Goal: Task Accomplishment & Management: Manage account settings

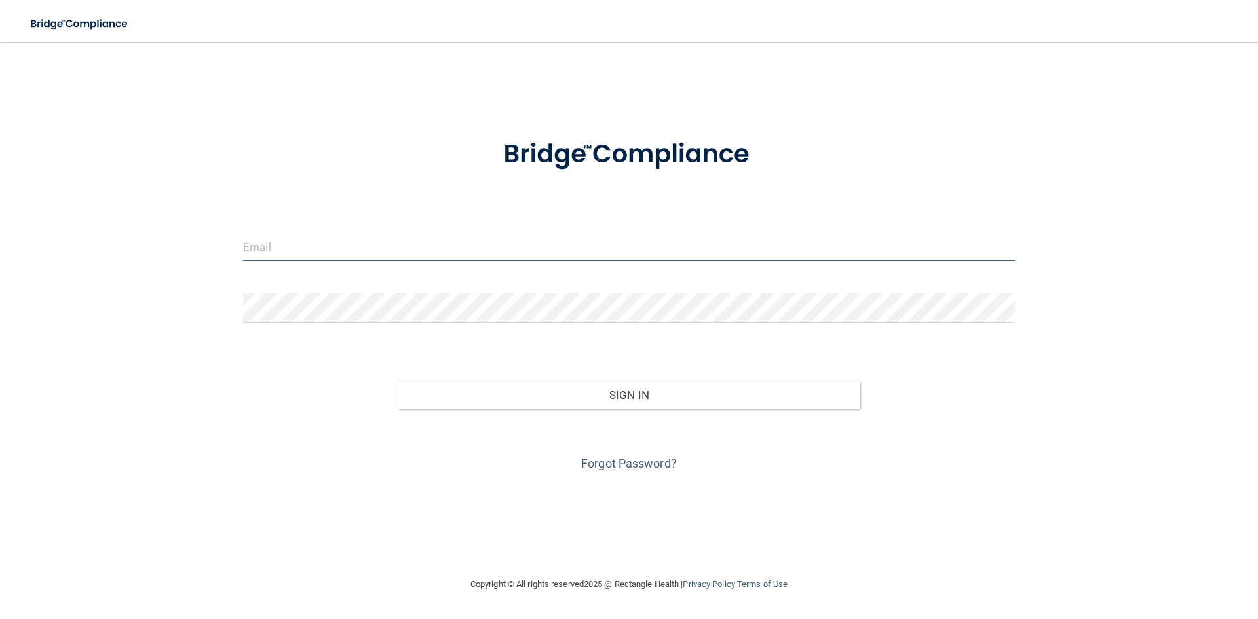
click at [300, 240] on input "email" at bounding box center [629, 246] width 772 height 29
type input "[EMAIL_ADDRESS][DOMAIN_NAME]"
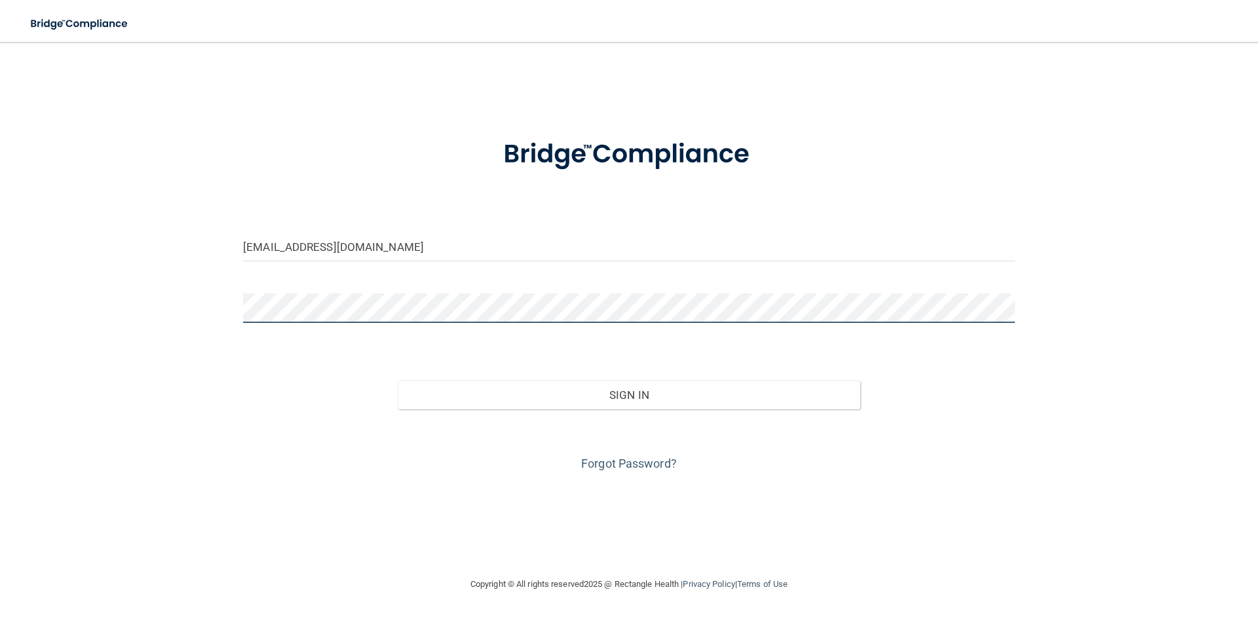
click at [398, 381] on button "Sign In" at bounding box center [629, 395] width 463 height 29
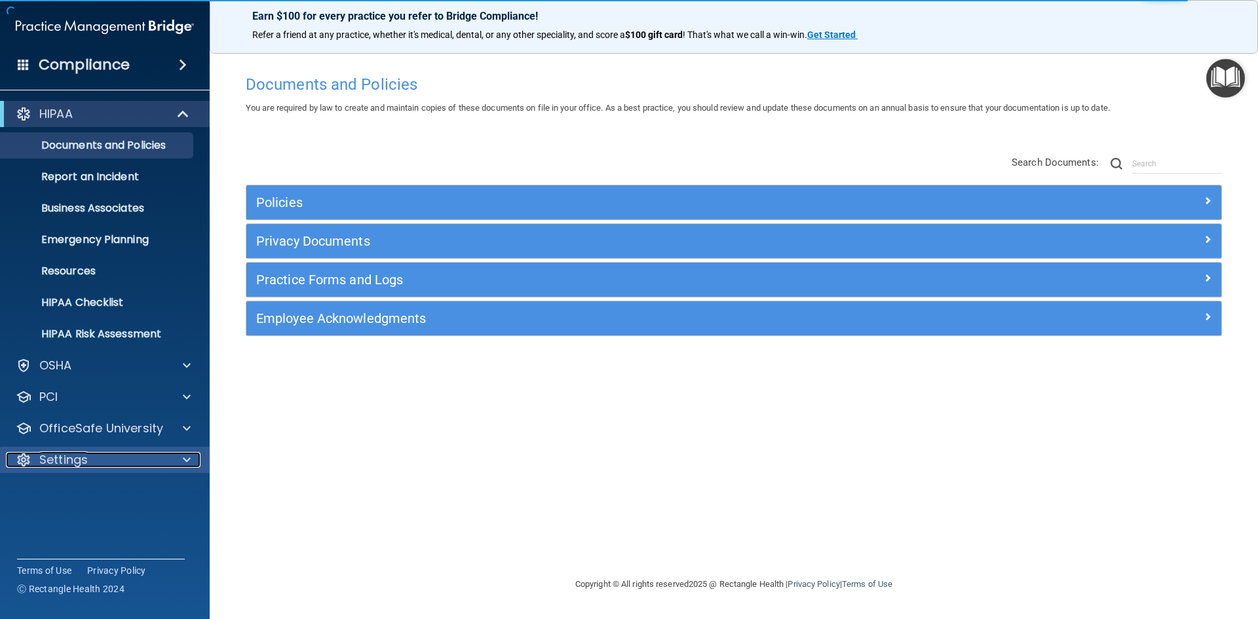
click at [75, 466] on p "Settings" at bounding box center [63, 460] width 48 height 16
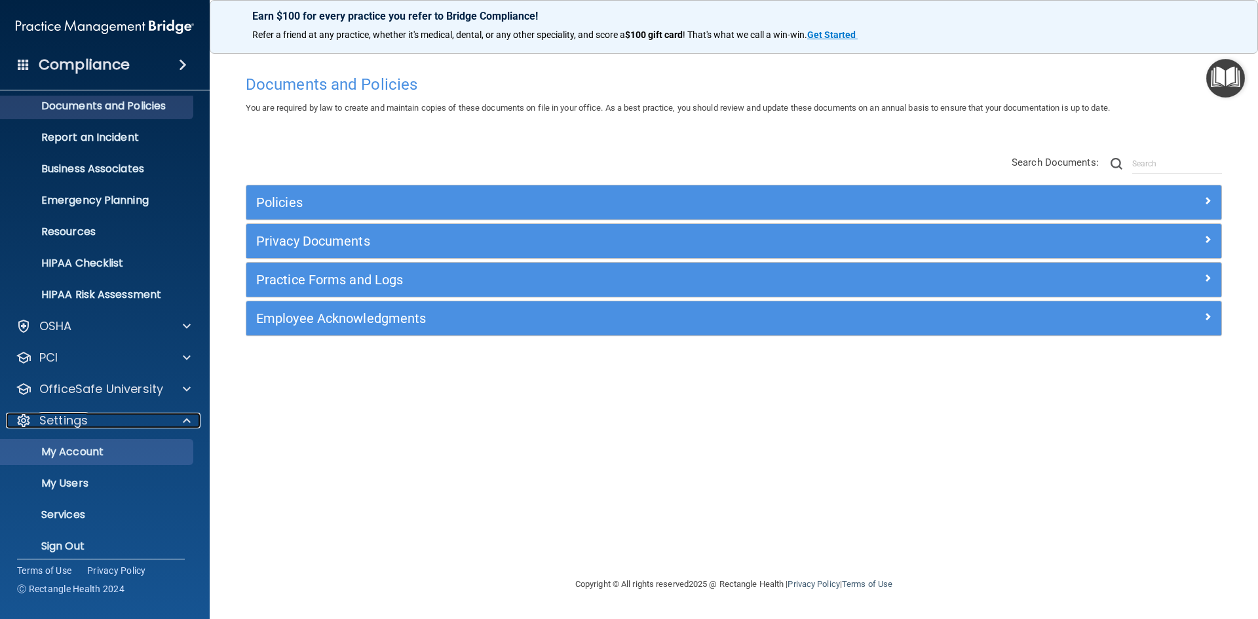
scroll to position [50, 0]
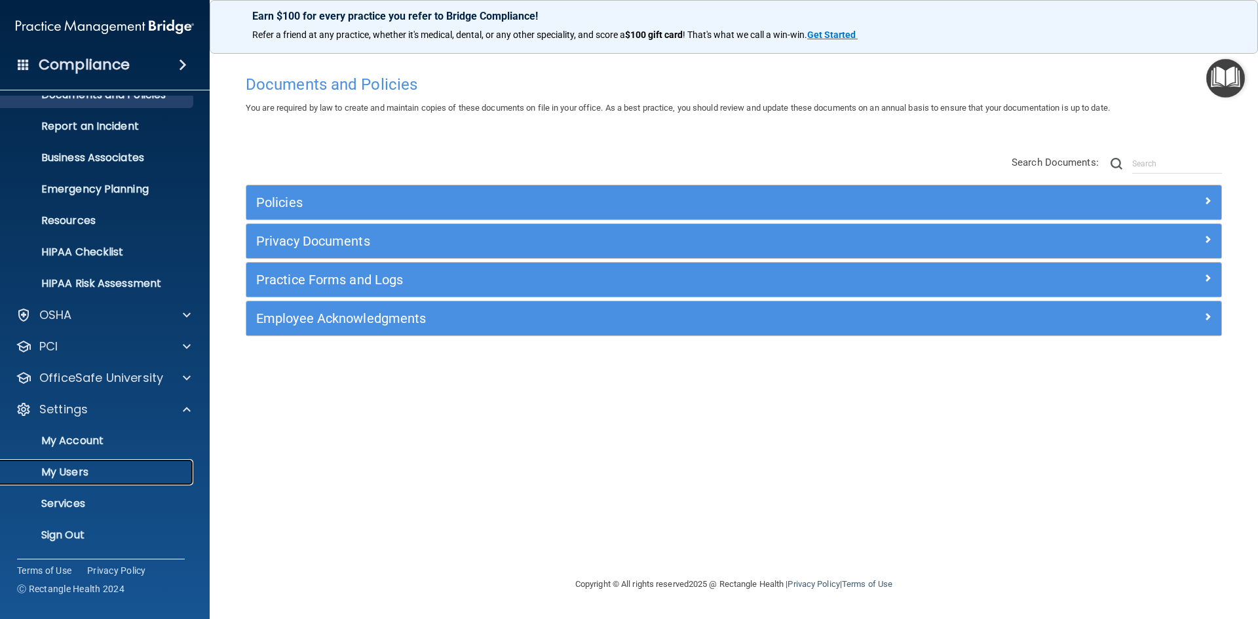
click at [90, 472] on p "My Users" at bounding box center [98, 472] width 179 height 13
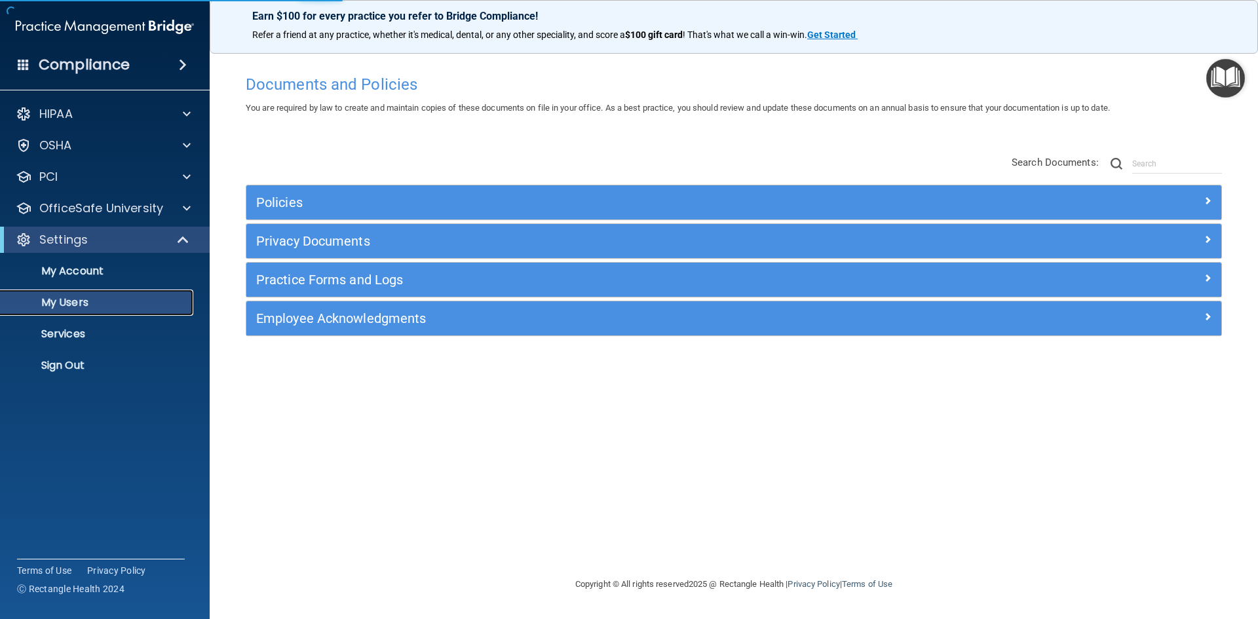
select select "20"
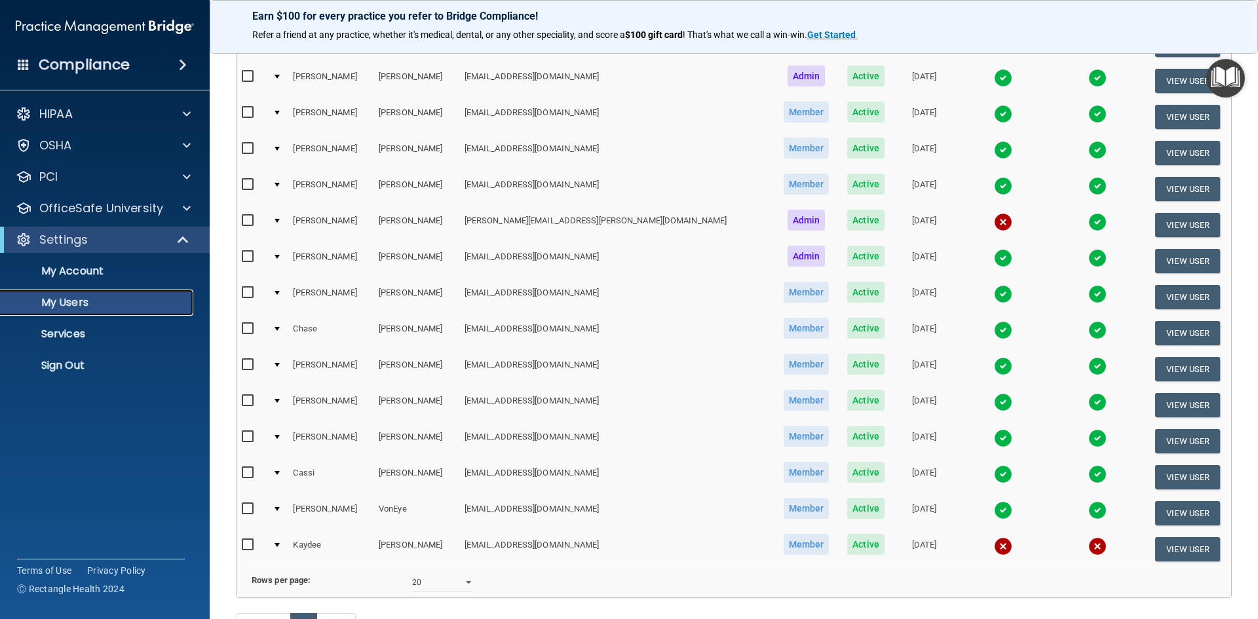
scroll to position [197, 0]
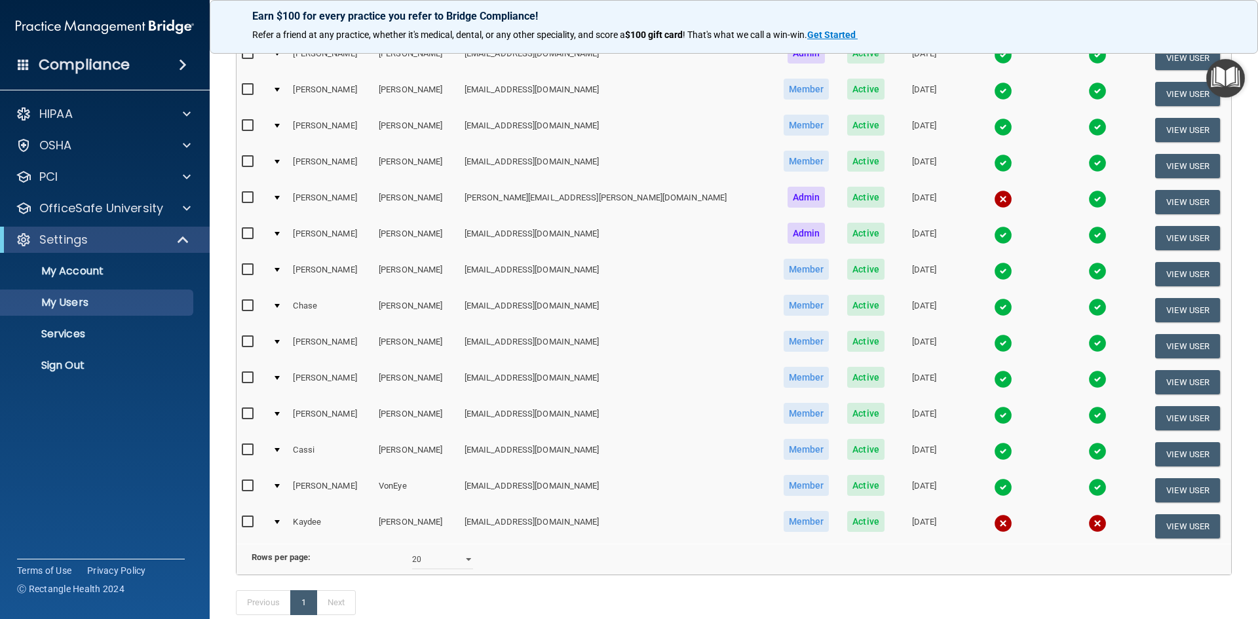
click at [243, 522] on input "checkbox" at bounding box center [249, 522] width 15 height 10
checkbox input "true"
click at [1170, 524] on button "View User" at bounding box center [1187, 526] width 65 height 24
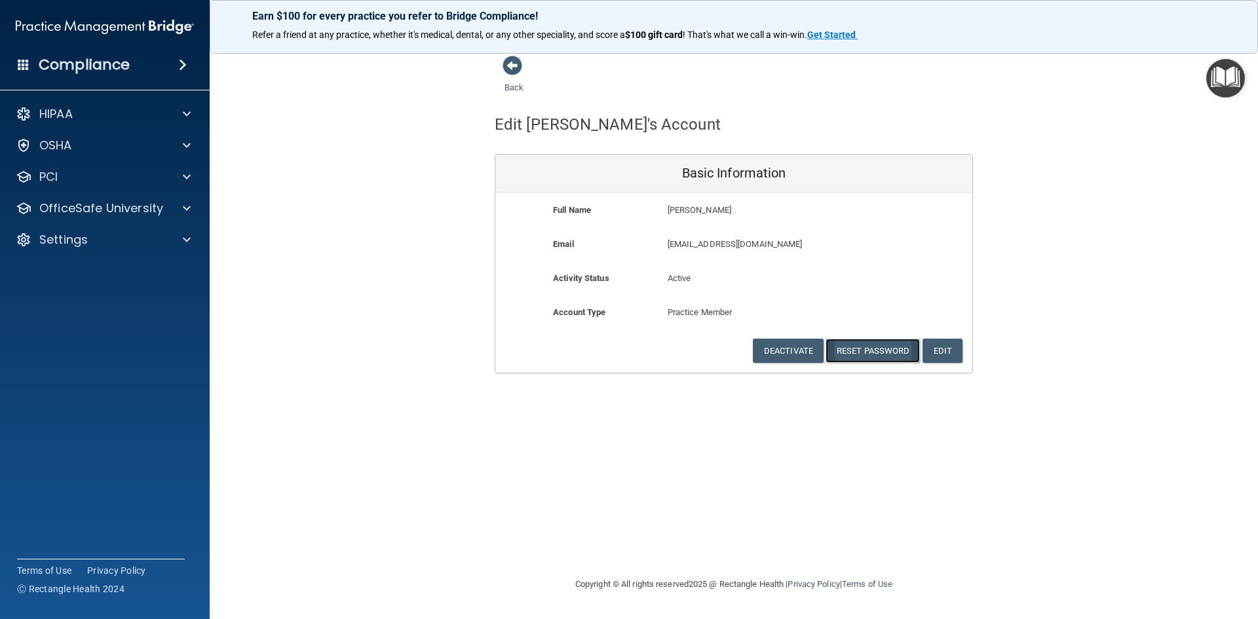
click at [878, 352] on button "Reset Password" at bounding box center [872, 351] width 94 height 24
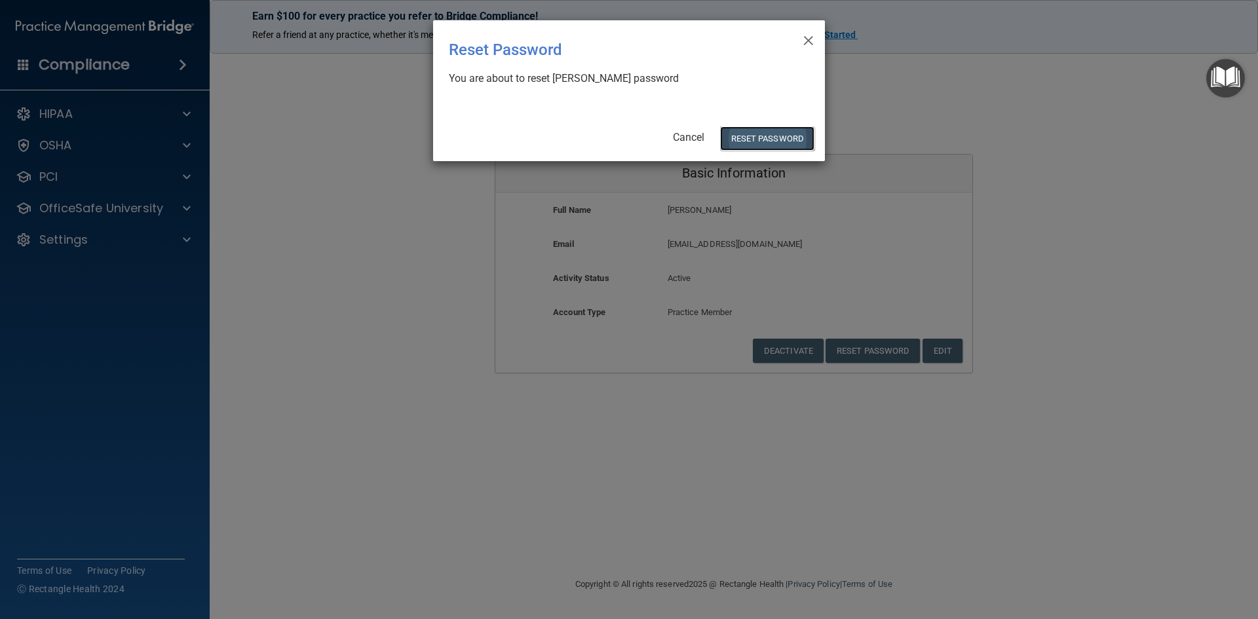
click at [752, 141] on button "Reset Password" at bounding box center [767, 138] width 94 height 24
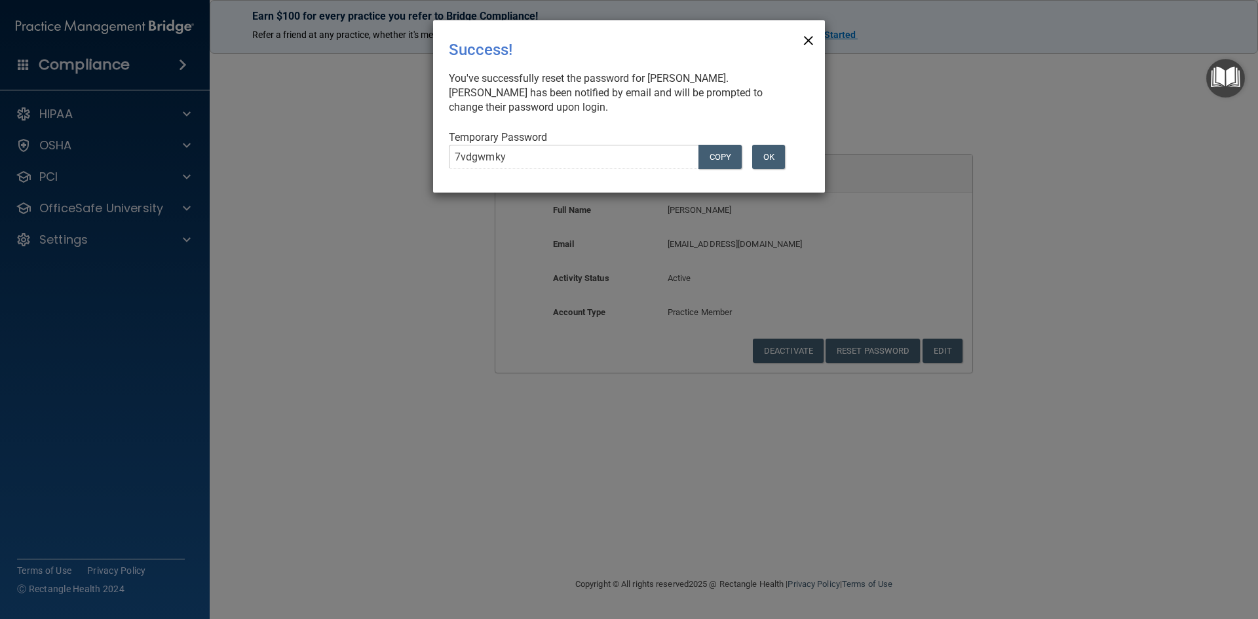
click at [812, 37] on span "×" at bounding box center [808, 39] width 12 height 26
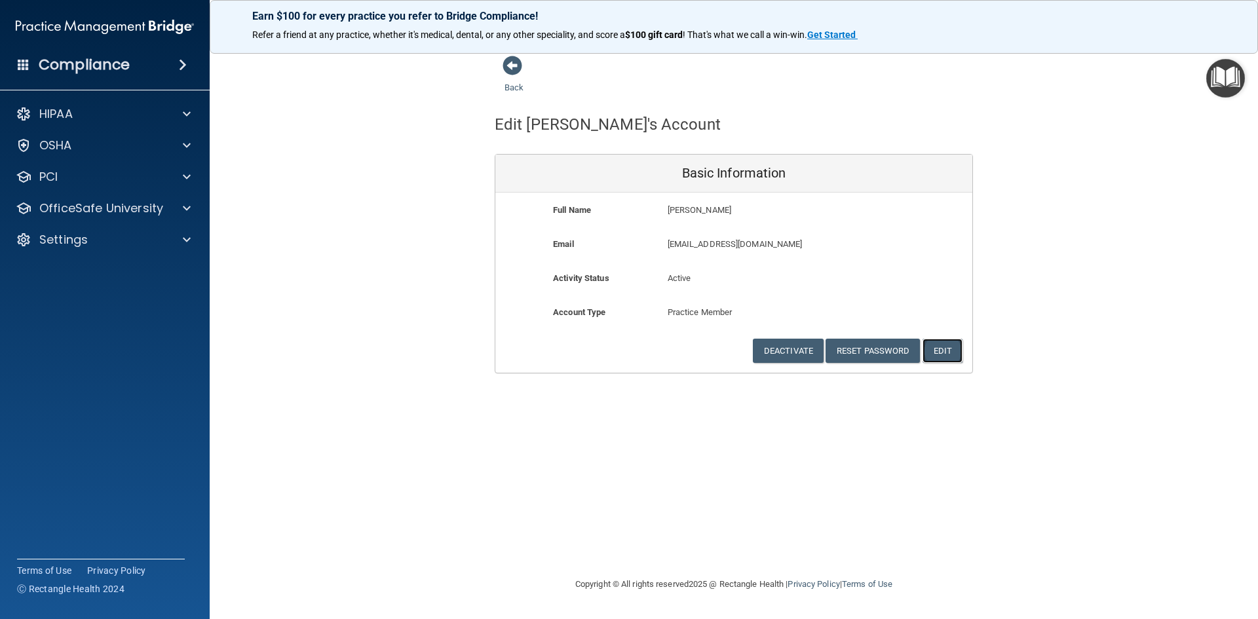
click at [954, 349] on button "Edit" at bounding box center [942, 351] width 40 height 24
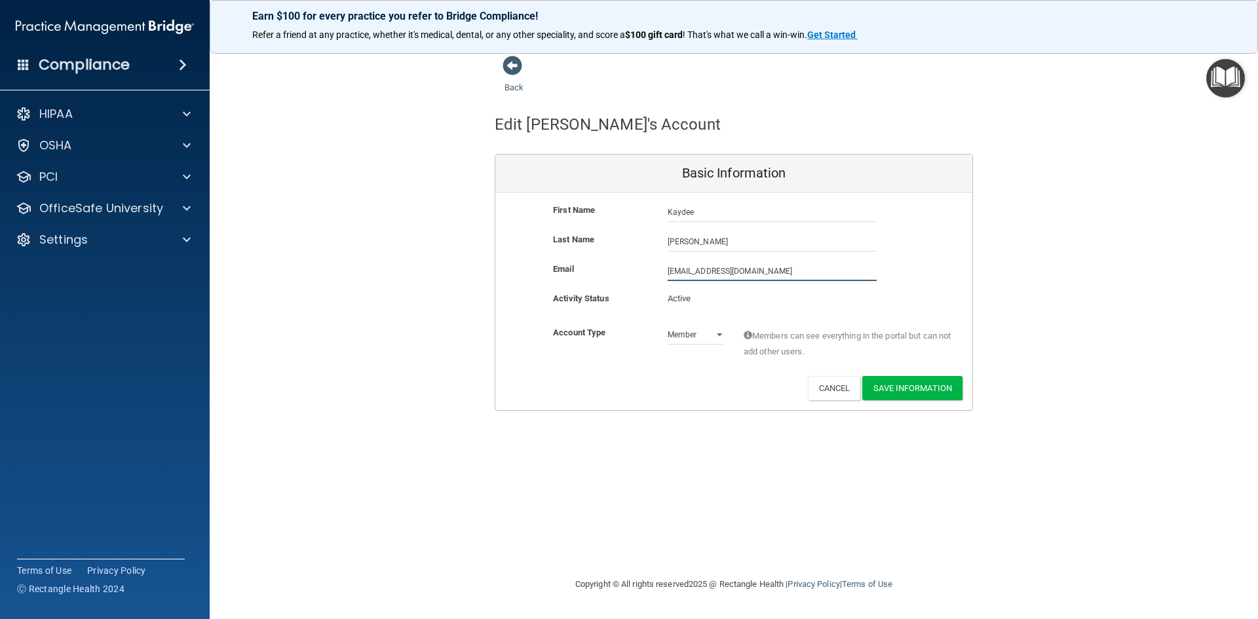
drag, startPoint x: 696, startPoint y: 269, endPoint x: 655, endPoint y: 267, distance: 41.4
click at [655, 267] on div "Email [EMAIL_ADDRESS][DOMAIN_NAME] [EMAIL_ADDRESS][DOMAIN_NAME]" at bounding box center [733, 271] width 477 height 20
type input "[EMAIL_ADDRESS][DOMAIN_NAME]"
click at [913, 388] on button "Save Information" at bounding box center [912, 388] width 100 height 24
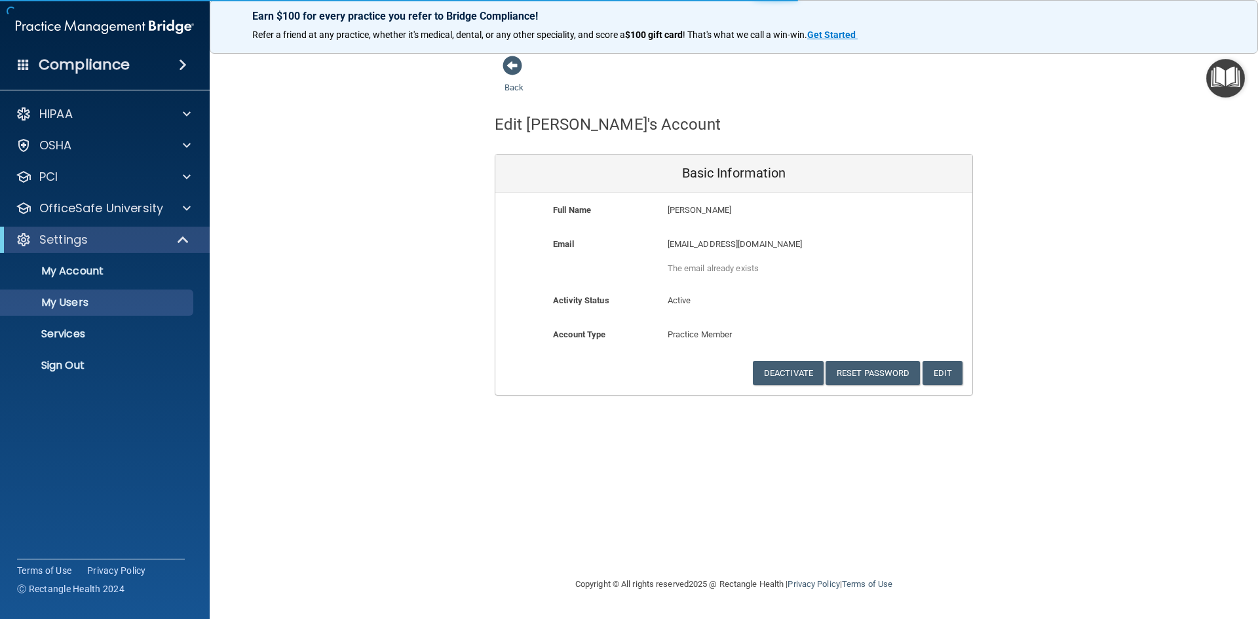
select select "20"
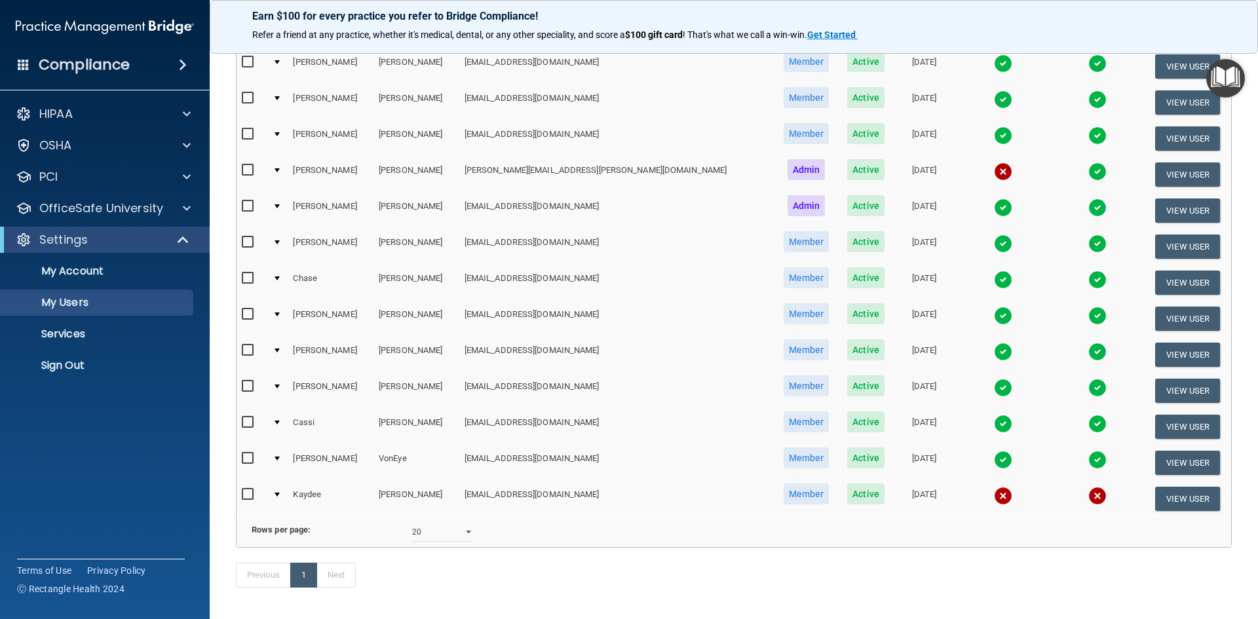
scroll to position [335, 0]
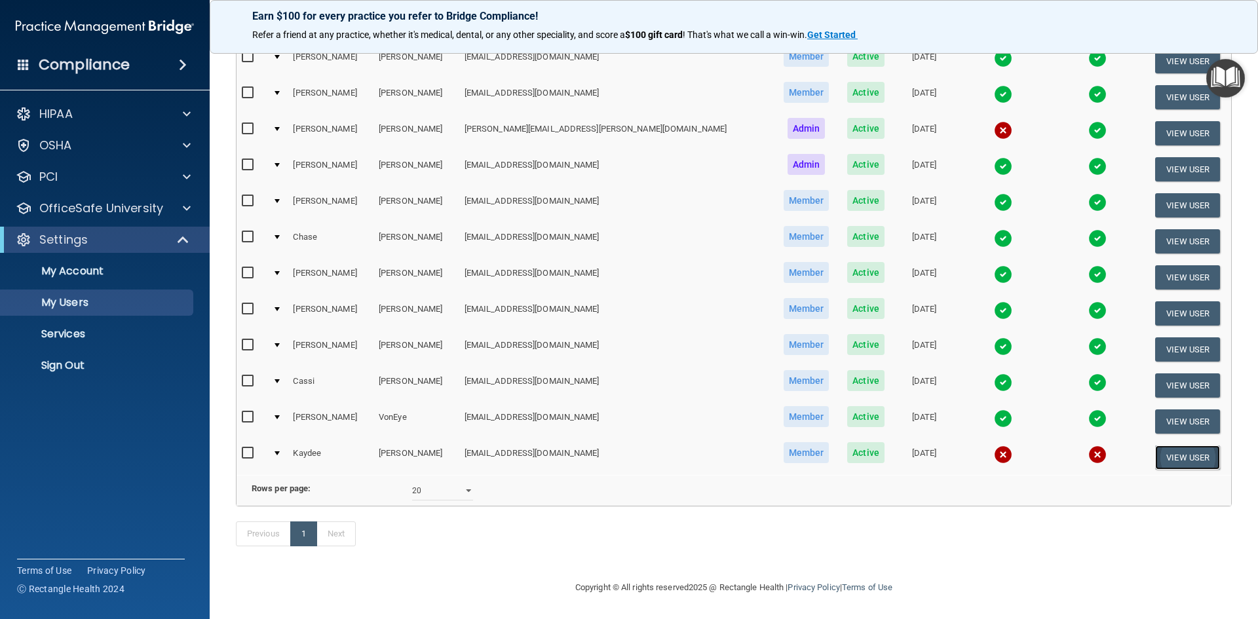
click at [1188, 445] on button "View User" at bounding box center [1187, 457] width 65 height 24
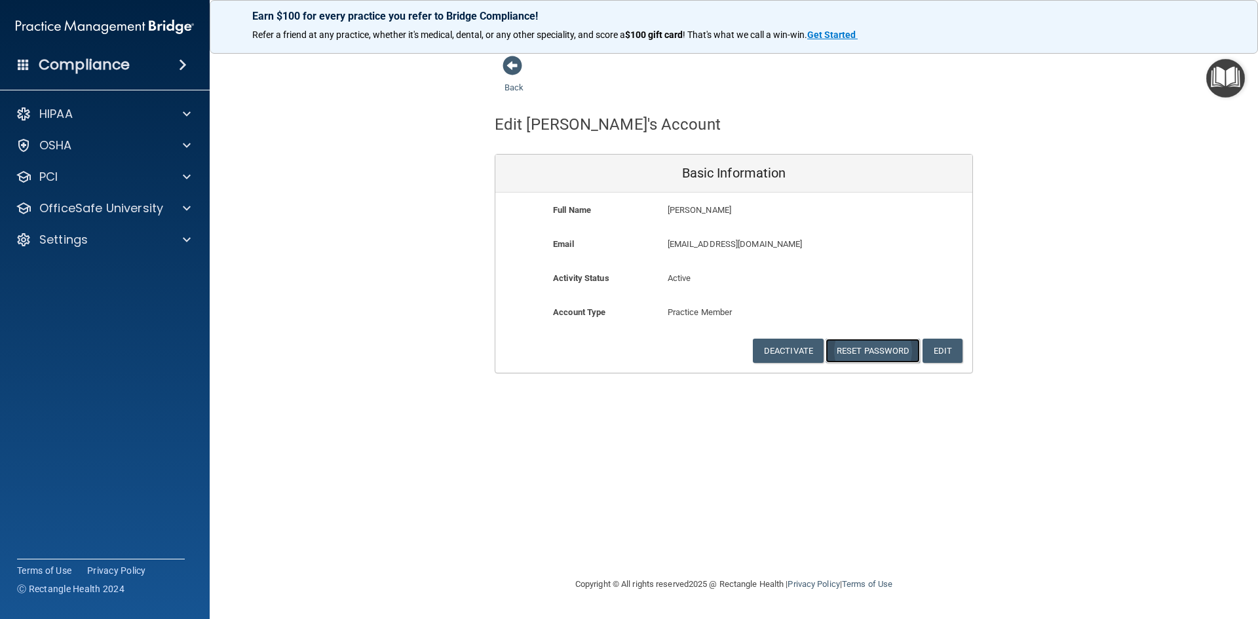
click at [876, 340] on button "Reset Password" at bounding box center [872, 351] width 94 height 24
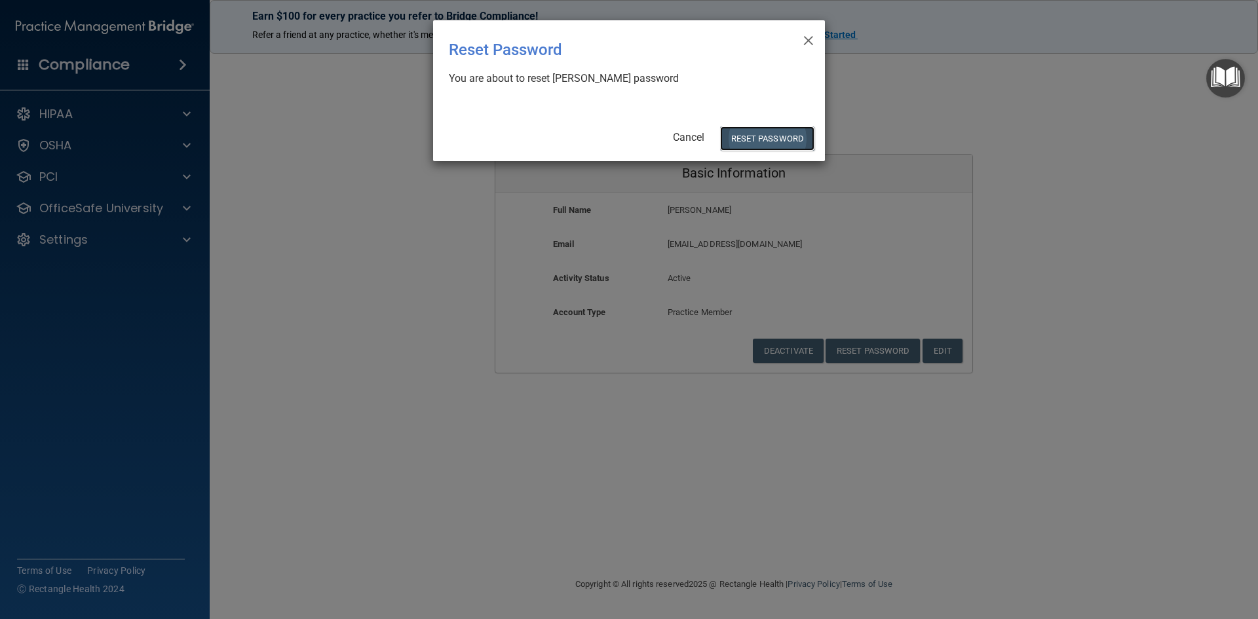
click at [777, 132] on button "Reset Password" at bounding box center [767, 138] width 94 height 24
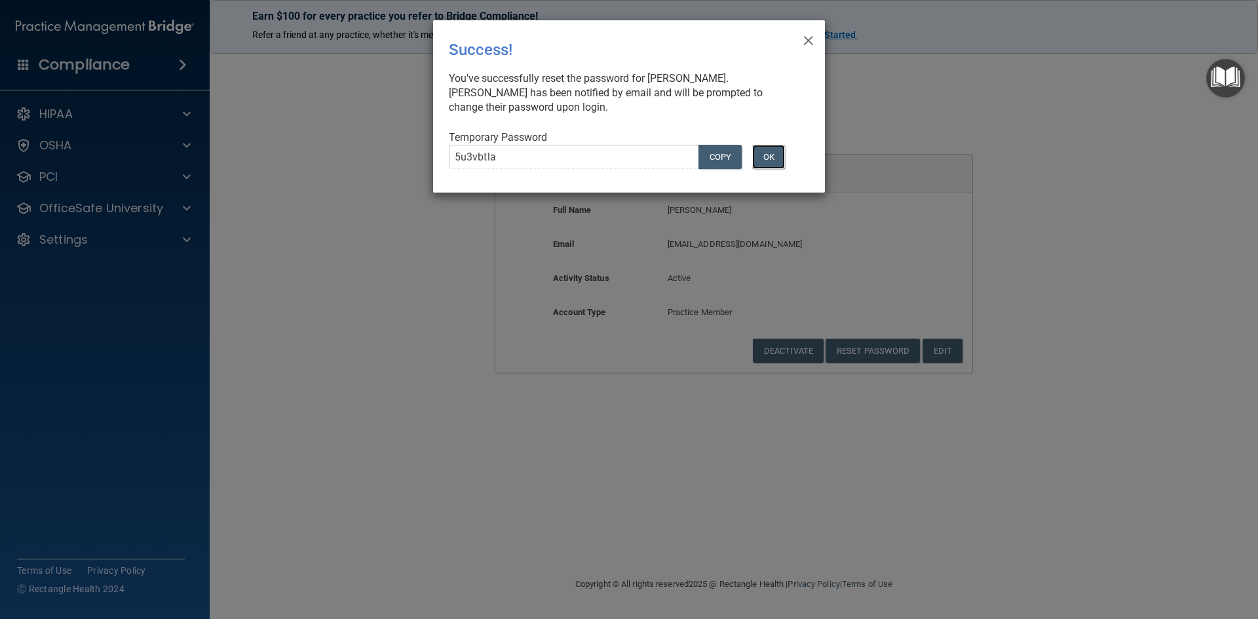
click at [770, 159] on button "OK" at bounding box center [768, 157] width 33 height 24
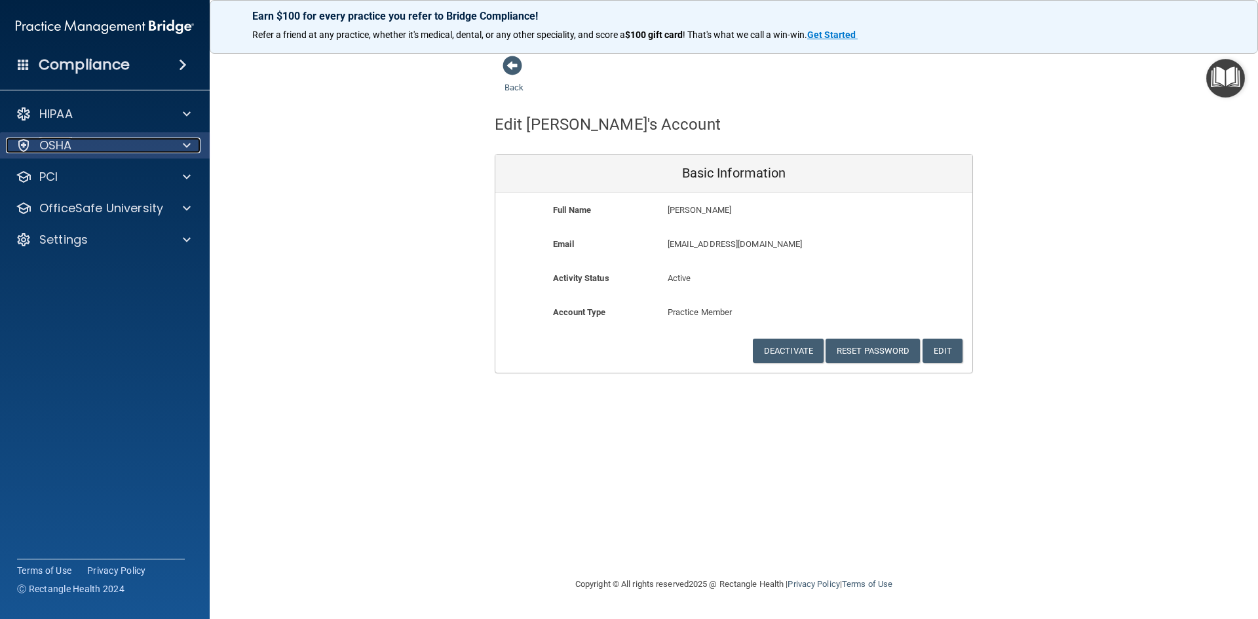
click at [112, 143] on div "OSHA" at bounding box center [87, 146] width 162 height 16
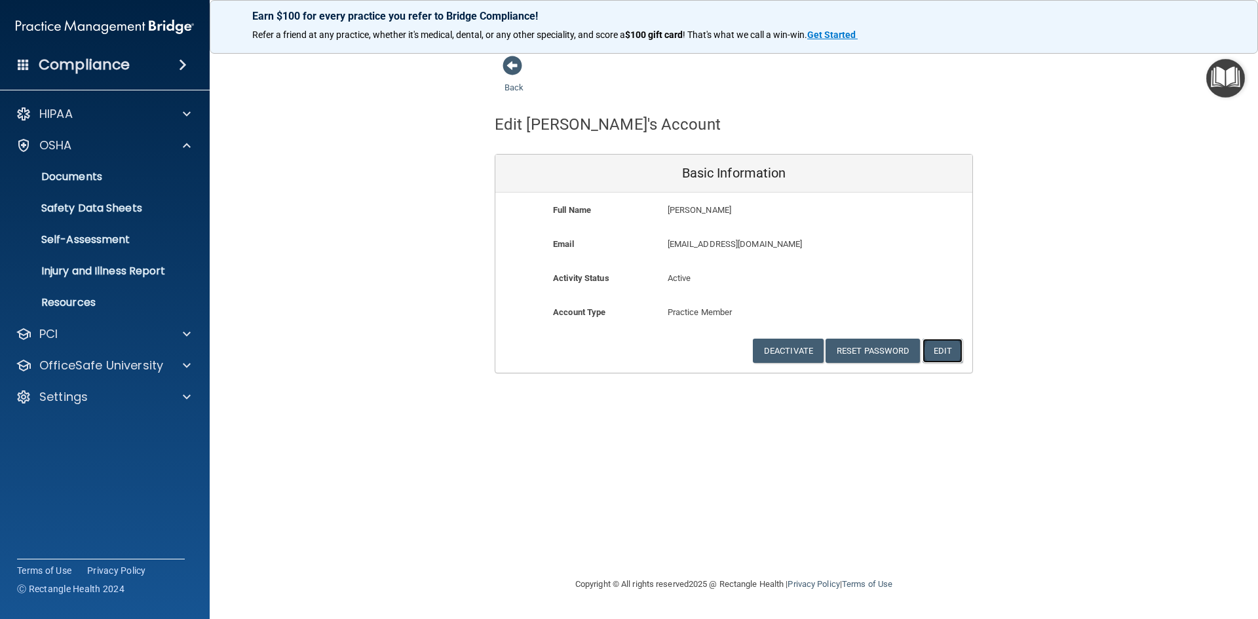
click at [952, 354] on button "Edit" at bounding box center [942, 351] width 40 height 24
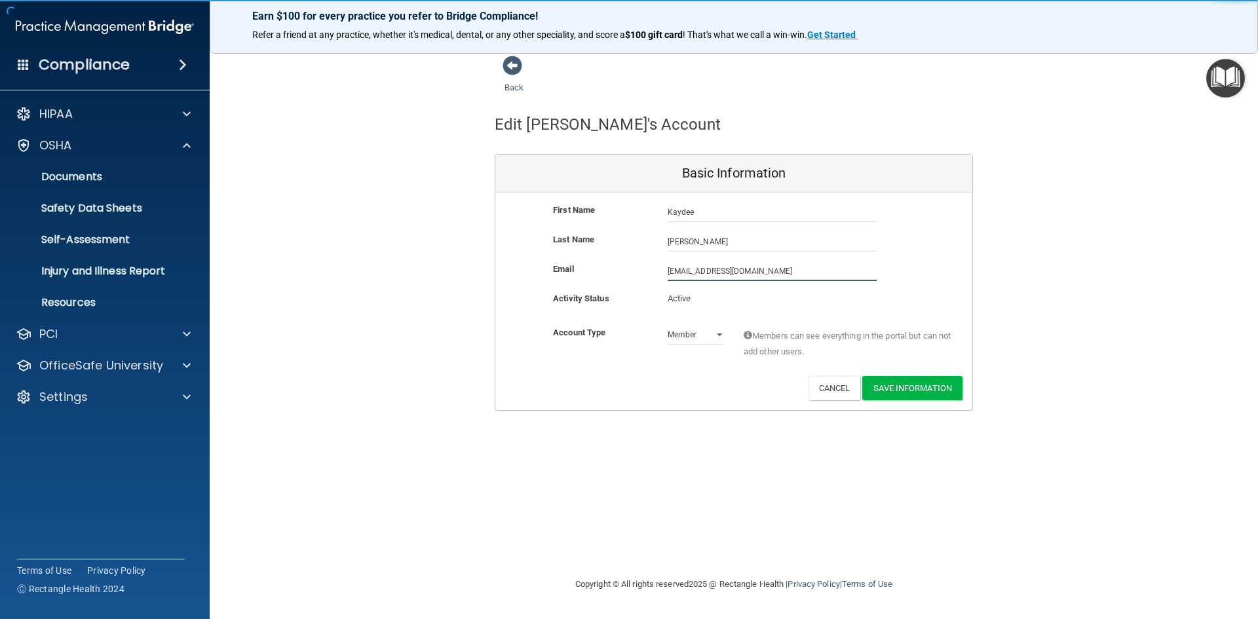
click at [733, 273] on input "[EMAIL_ADDRESS][DOMAIN_NAME]" at bounding box center [772, 271] width 209 height 20
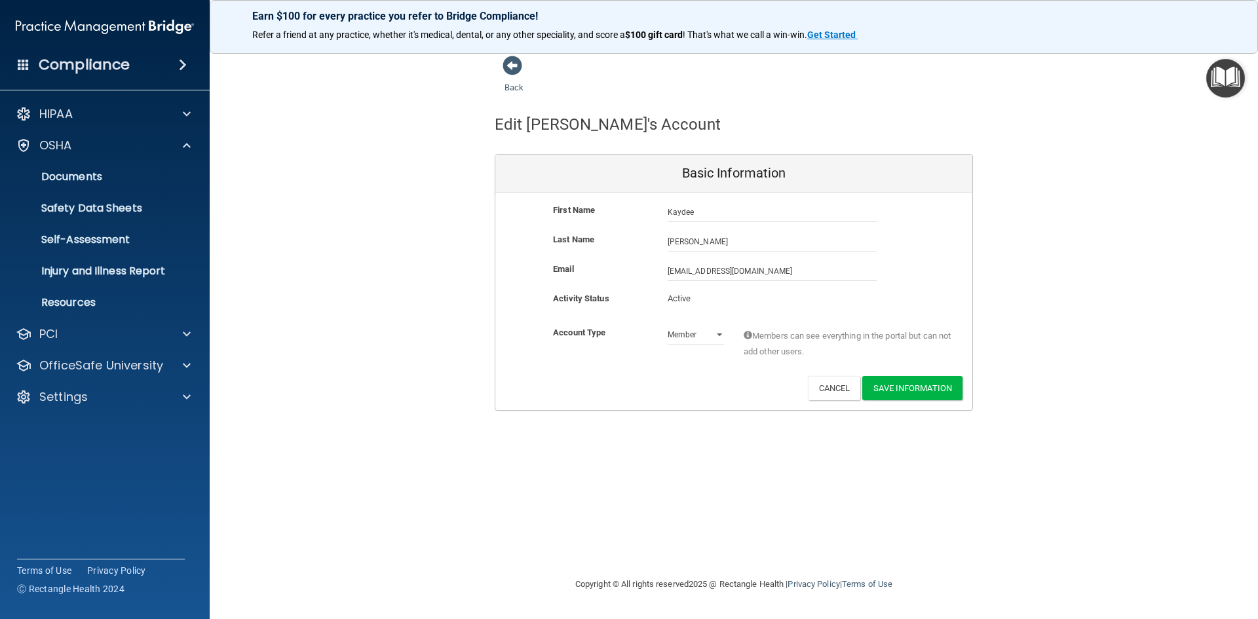
click at [664, 273] on div "[EMAIL_ADDRESS][DOMAIN_NAME] [EMAIL_ADDRESS][DOMAIN_NAME]" at bounding box center [772, 271] width 229 height 20
click at [668, 272] on input "[EMAIL_ADDRESS][DOMAIN_NAME]" at bounding box center [772, 271] width 209 height 20
click at [837, 390] on button "Cancel" at bounding box center [834, 388] width 53 height 24
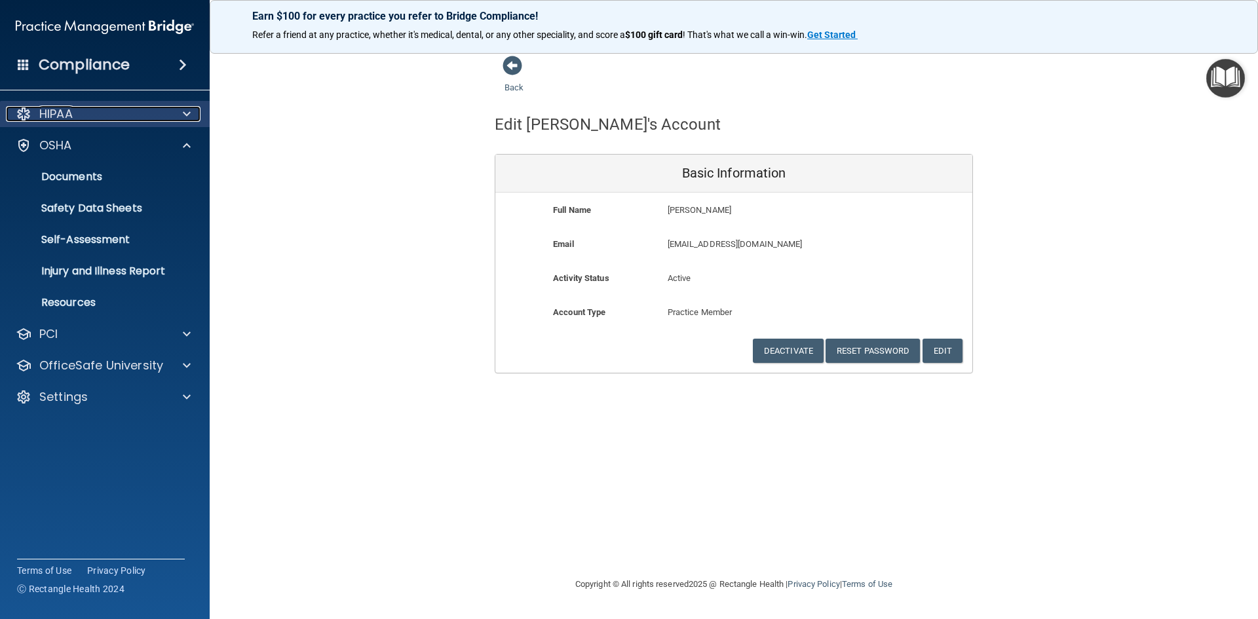
click at [79, 106] on div "HIPAA" at bounding box center [87, 114] width 162 height 16
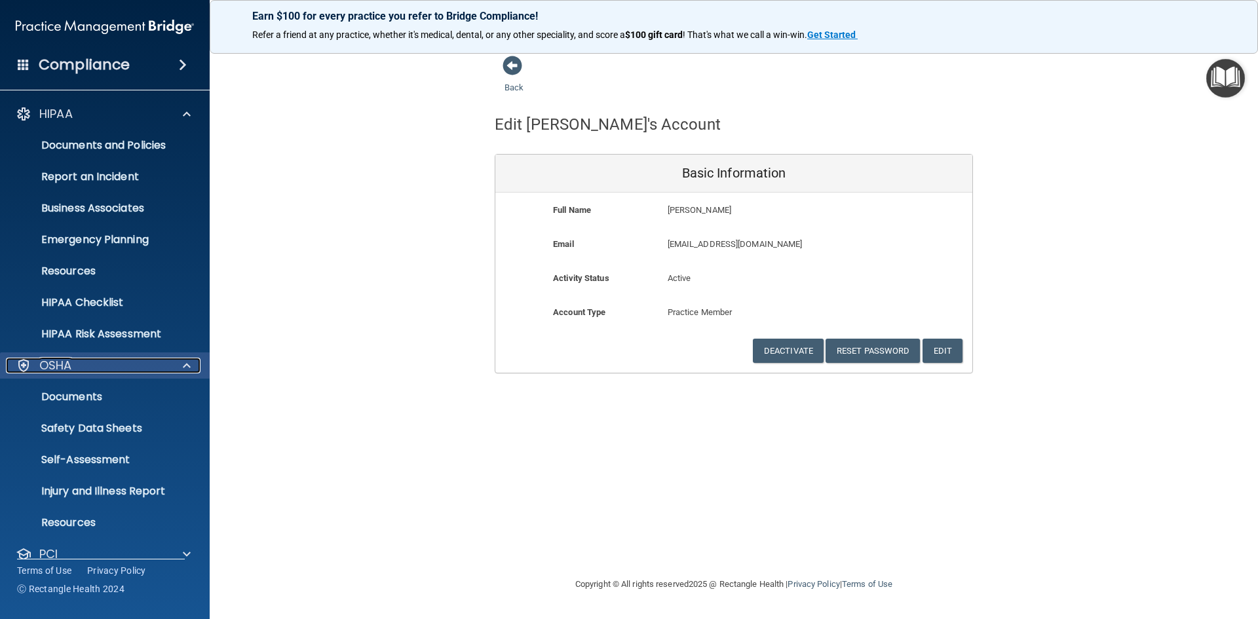
click at [67, 359] on p "OSHA" at bounding box center [55, 366] width 33 height 16
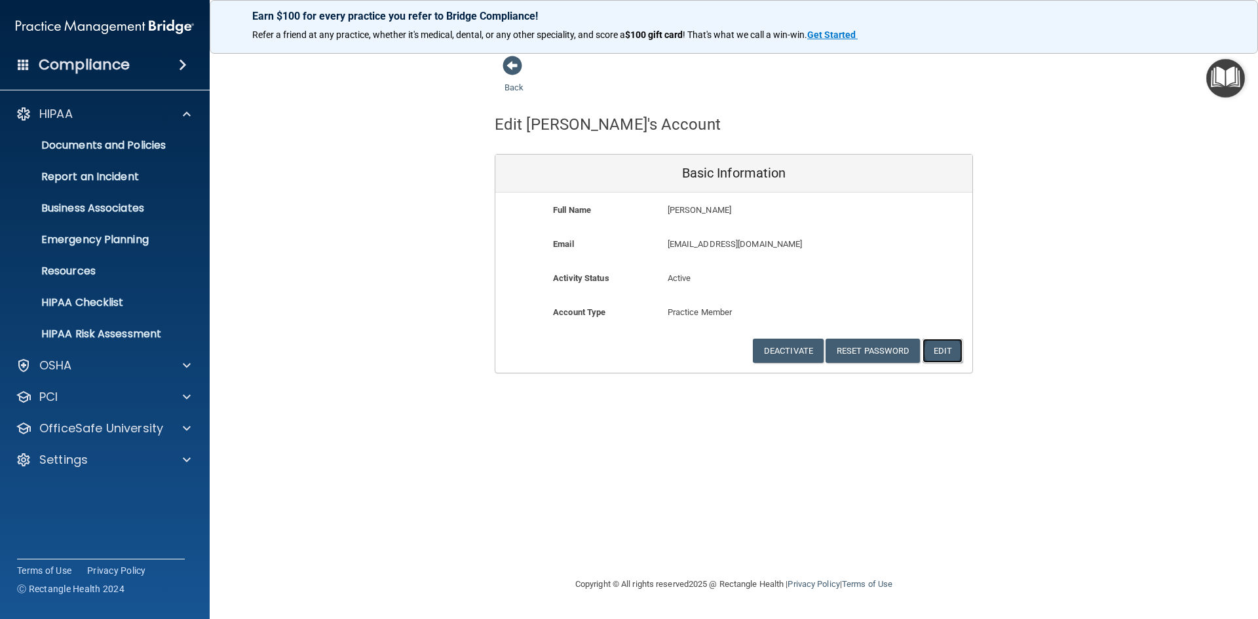
click at [939, 352] on button "Edit" at bounding box center [942, 351] width 40 height 24
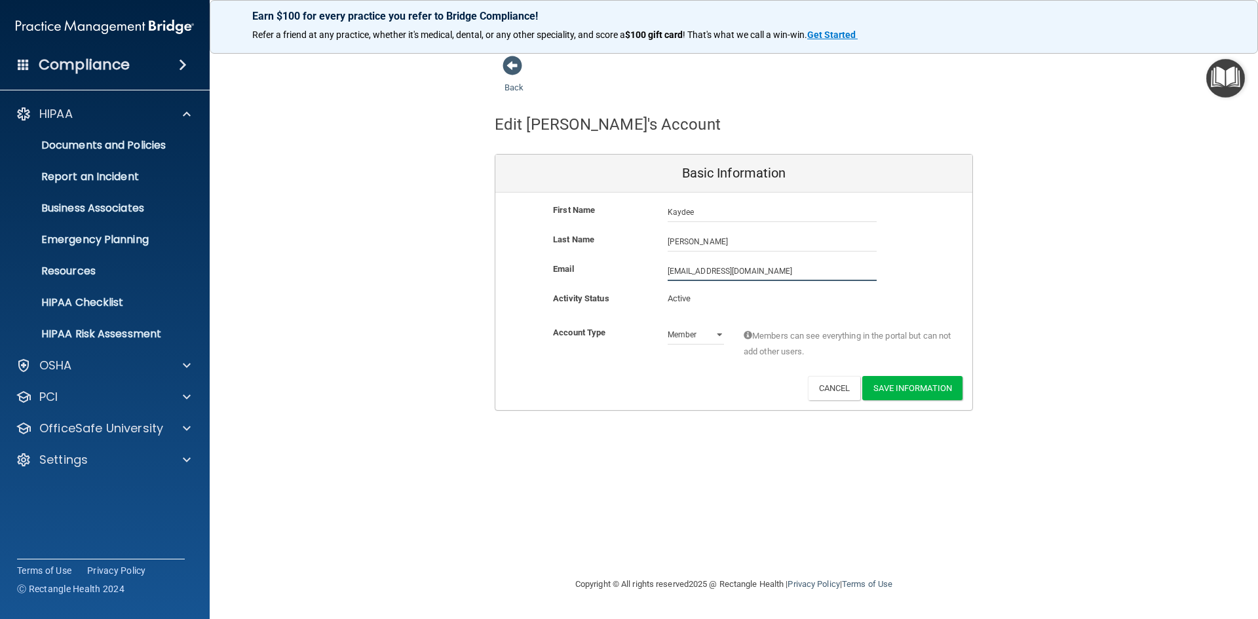
drag, startPoint x: 772, startPoint y: 270, endPoint x: 626, endPoint y: 278, distance: 145.6
click at [626, 278] on div "Email [EMAIL_ADDRESS][DOMAIN_NAME] [EMAIL_ADDRESS][DOMAIN_NAME]" at bounding box center [733, 271] width 477 height 20
type input "[EMAIL_ADDRESS][DOMAIN_NAME]"
click at [899, 393] on button "Save Information" at bounding box center [912, 391] width 100 height 24
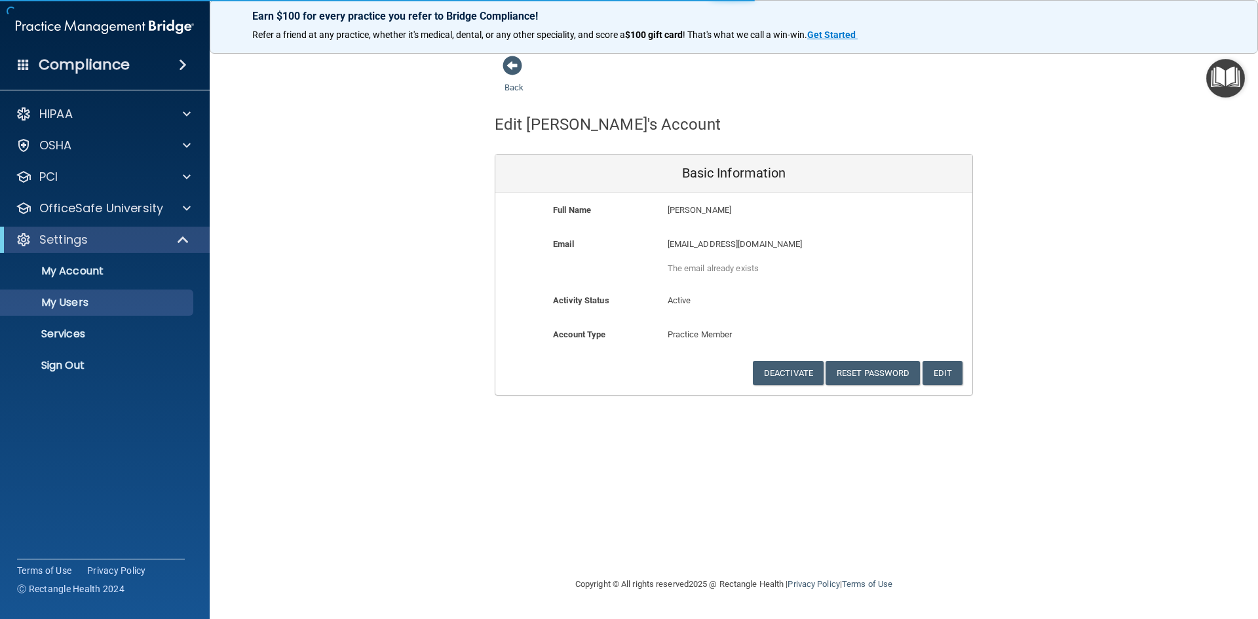
select select "20"
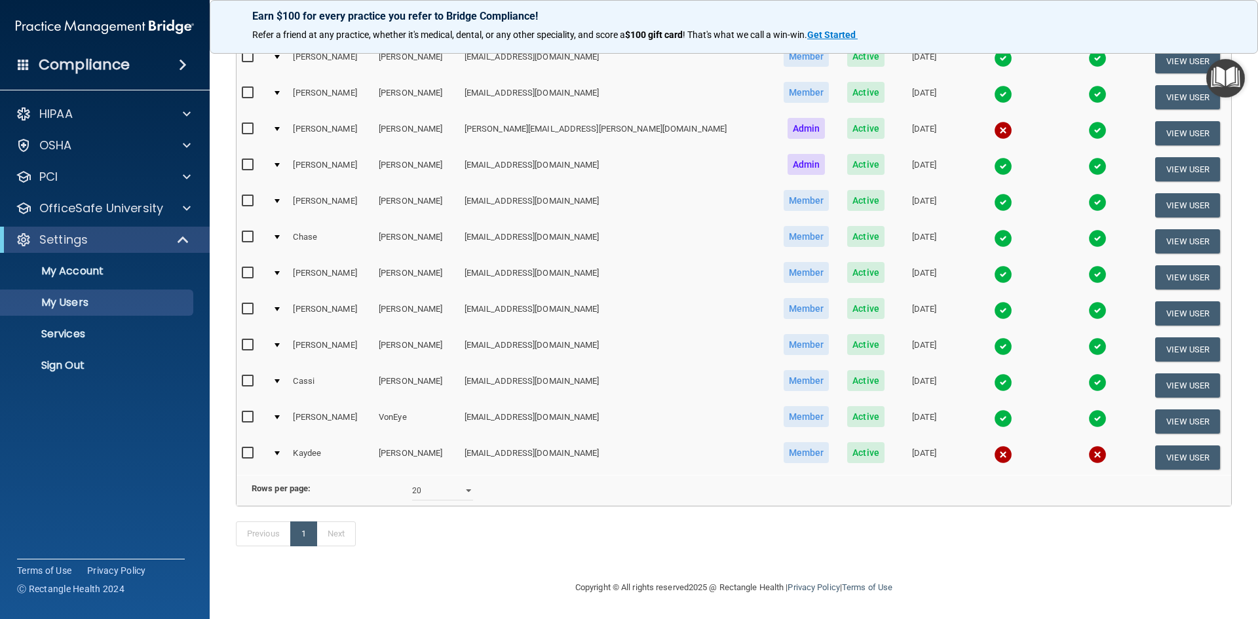
scroll to position [335, 0]
